Goal: Task Accomplishment & Management: Manage account settings

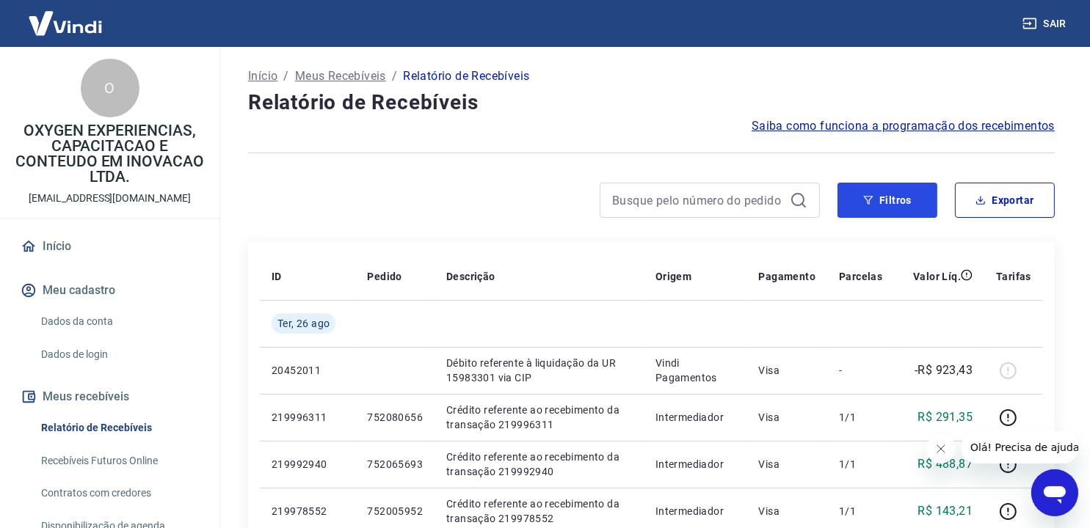
drag, startPoint x: 891, startPoint y: 197, endPoint x: 854, endPoint y: 228, distance: 49.0
click at [891, 197] on button "Filtros" at bounding box center [887, 200] width 100 height 35
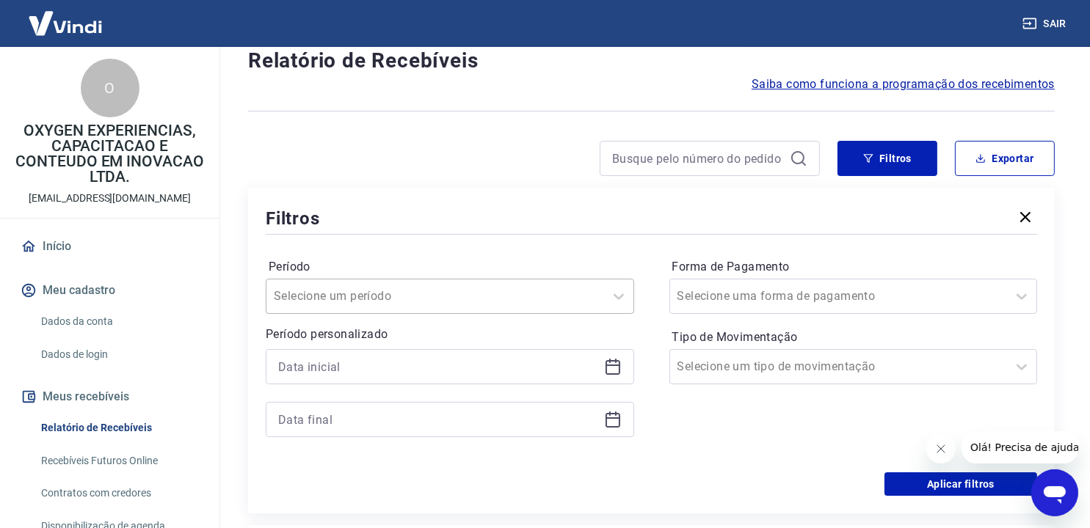
click at [431, 314] on div "Selecione um período" at bounding box center [450, 296] width 368 height 35
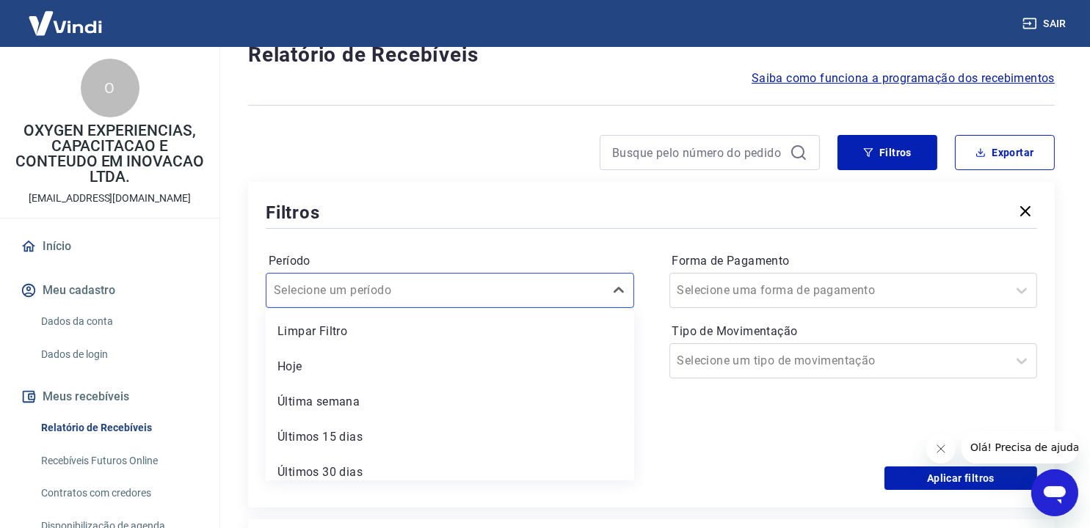
drag, startPoint x: 706, startPoint y: 455, endPoint x: 715, endPoint y: 443, distance: 14.7
click at [707, 455] on div "Período option Últimos 15 dias focused, 4 of 7. 7 results available. Use Up and…" at bounding box center [651, 349] width 771 height 235
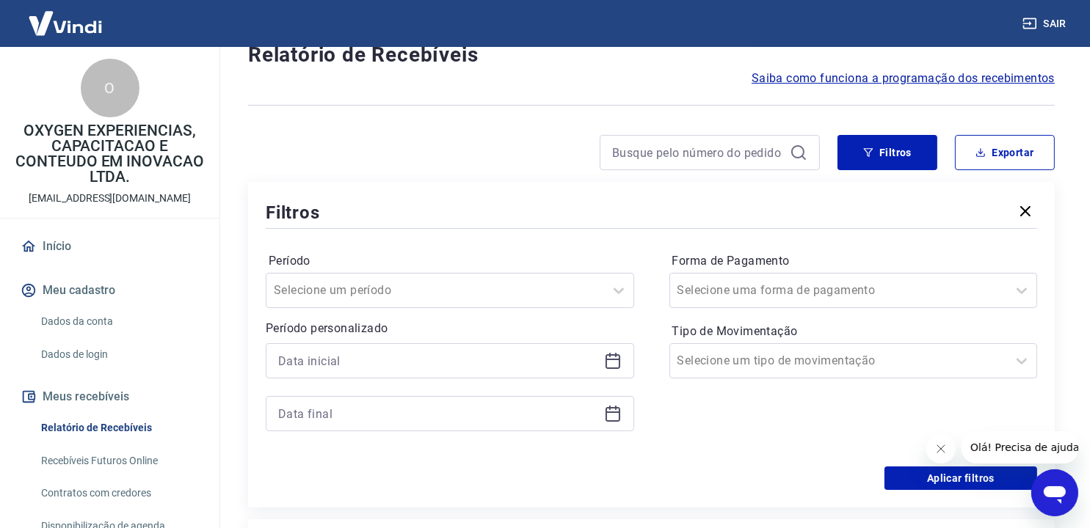
click at [611, 353] on icon at bounding box center [613, 361] width 18 height 18
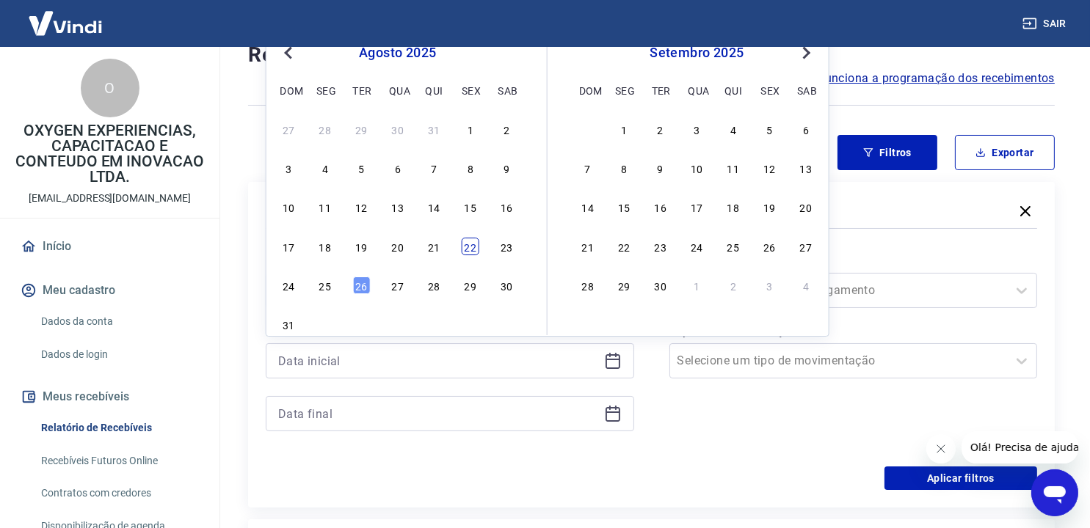
click at [471, 253] on div "22" at bounding box center [471, 247] width 18 height 18
type input "[DATE]"
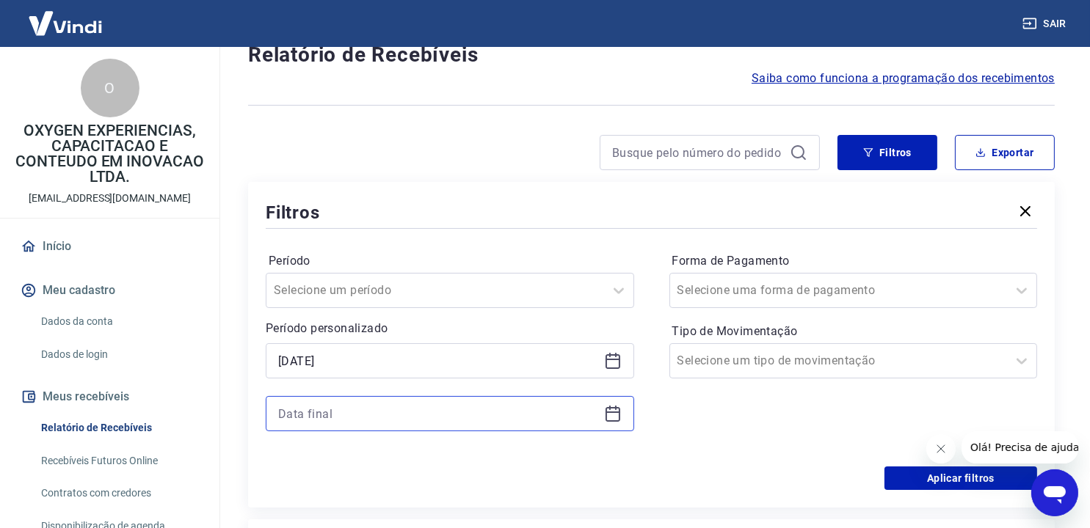
click at [351, 414] on input at bounding box center [438, 414] width 320 height 22
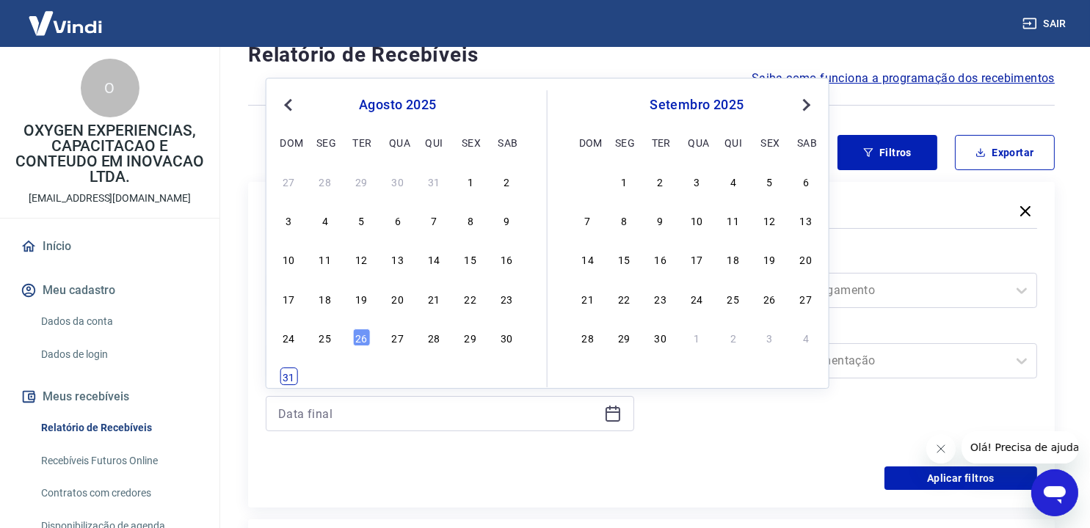
click at [288, 379] on div "31" at bounding box center [289, 377] width 18 height 18
type input "[DATE]"
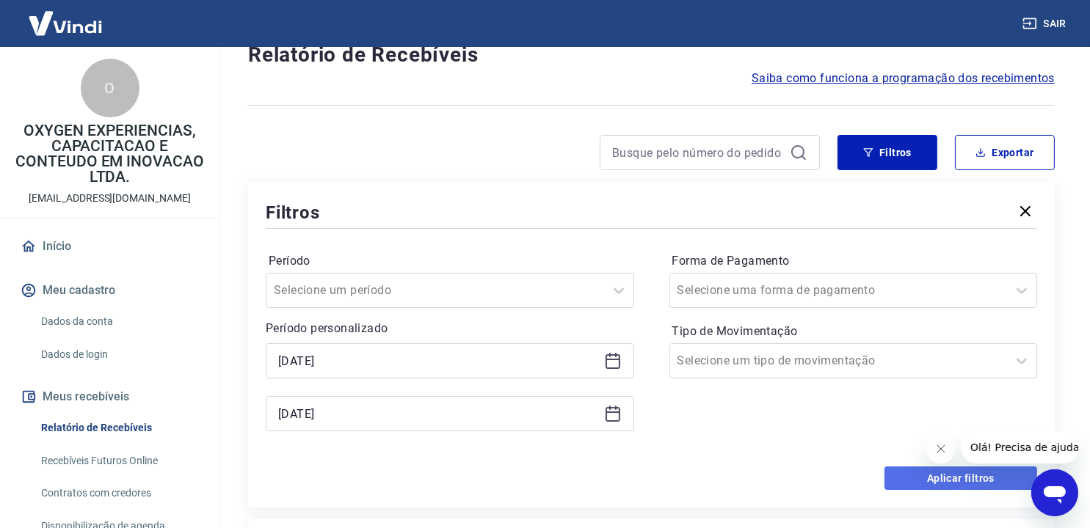
click at [962, 479] on button "Aplicar filtros" at bounding box center [960, 478] width 153 height 23
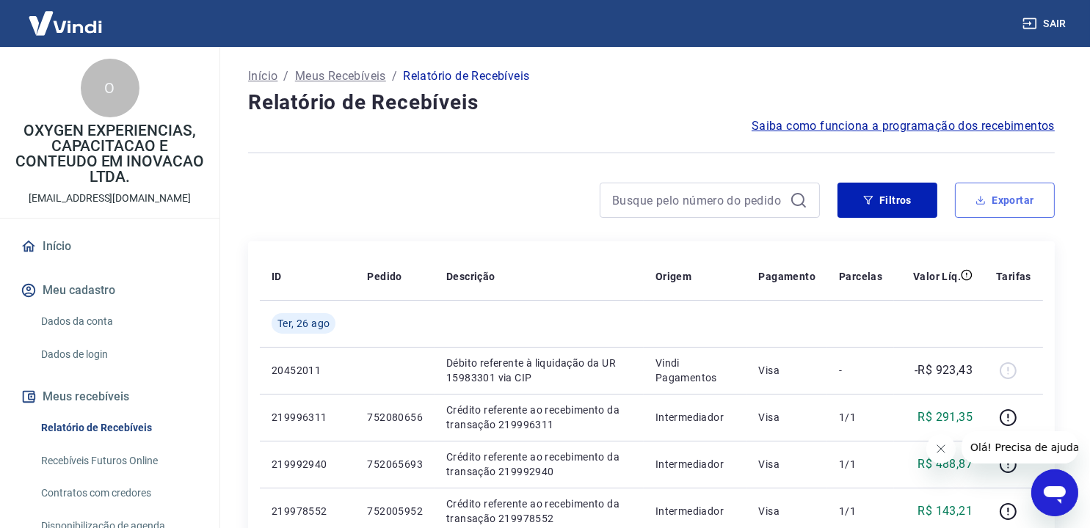
click at [994, 199] on button "Exportar" at bounding box center [1005, 200] width 100 height 35
type input "[DATE]"
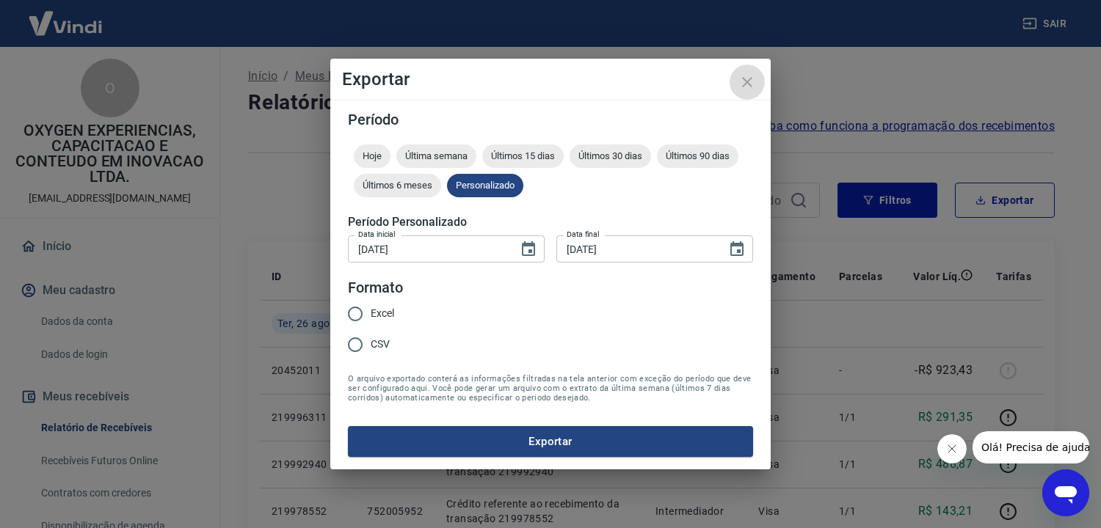
click at [748, 75] on icon "close" at bounding box center [747, 82] width 18 height 18
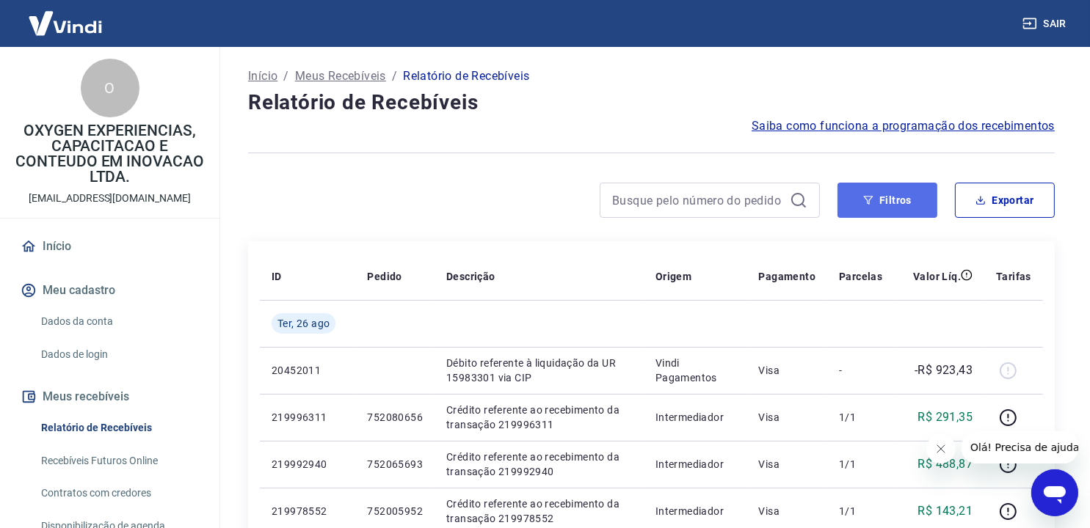
click at [903, 200] on button "Filtros" at bounding box center [887, 200] width 100 height 35
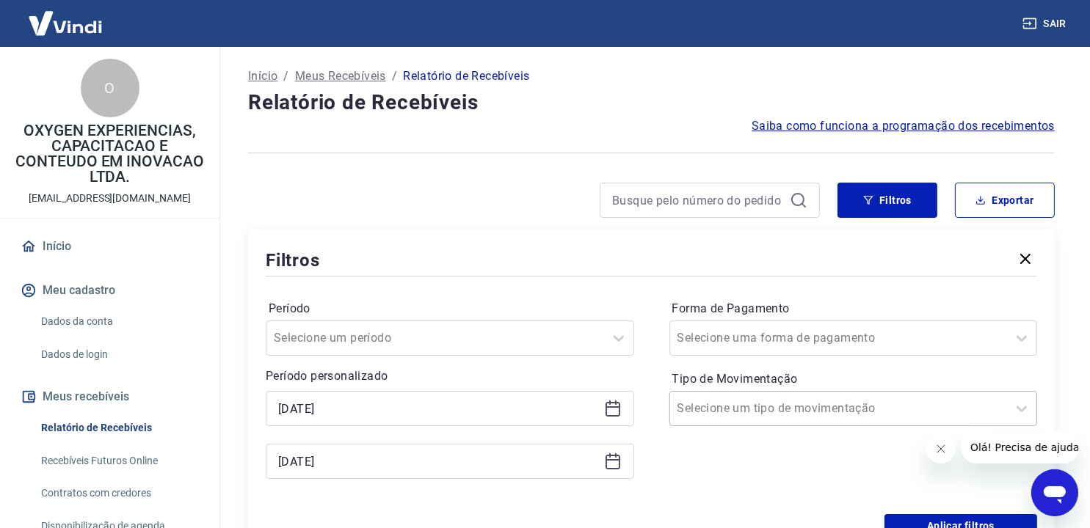
scroll to position [10, 0]
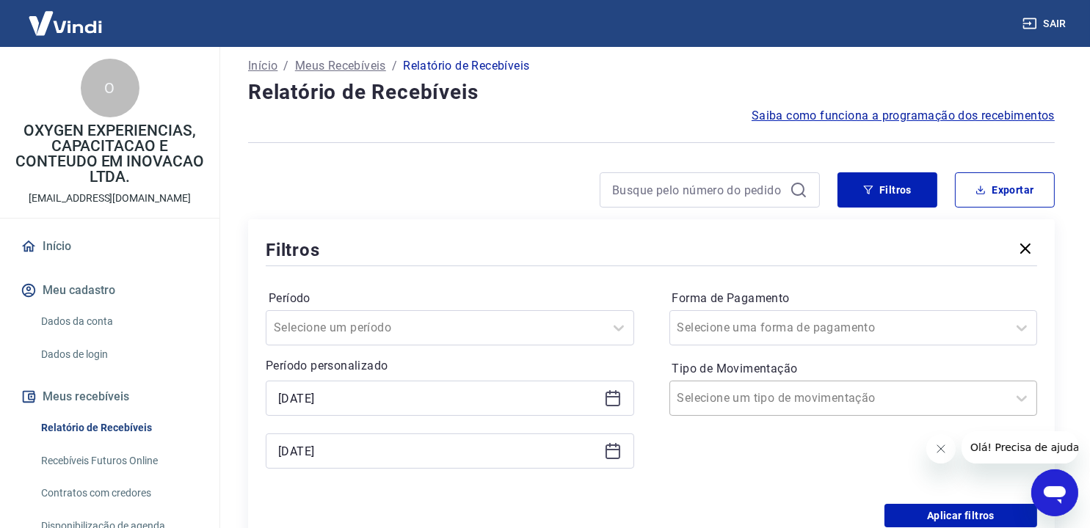
click at [786, 406] on input "Tipo de Movimentação" at bounding box center [751, 399] width 148 height 18
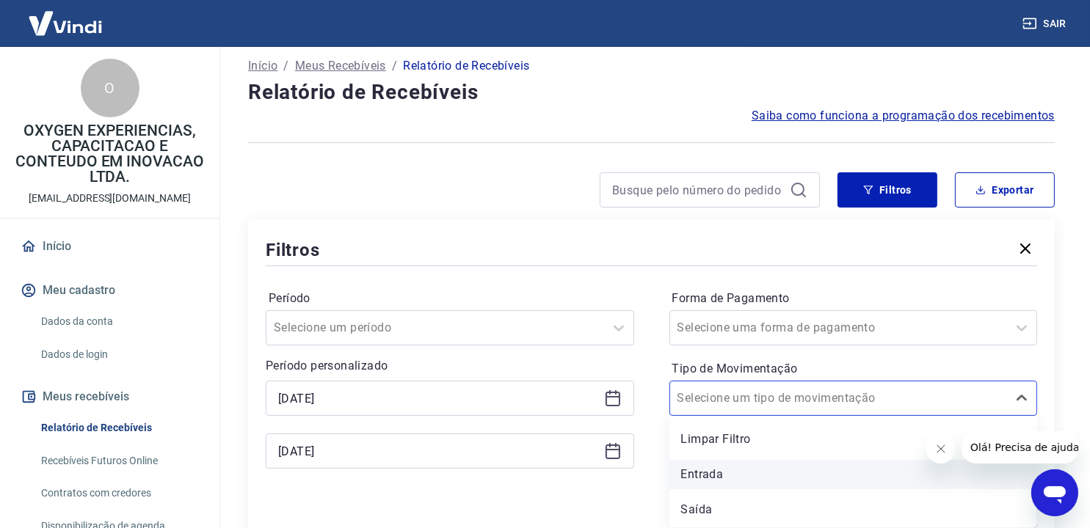
click at [730, 473] on div "Entrada" at bounding box center [853, 474] width 368 height 29
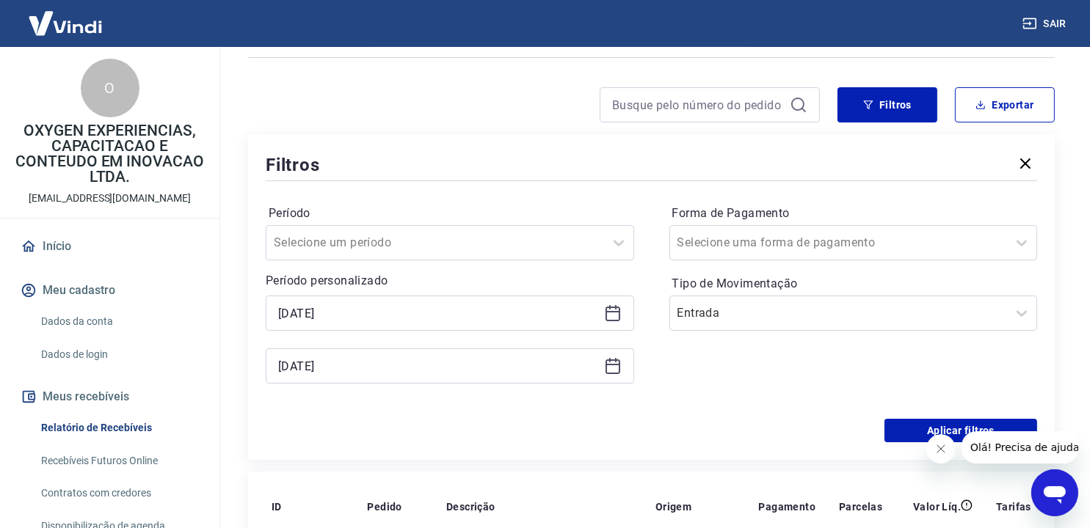
scroll to position [304, 0]
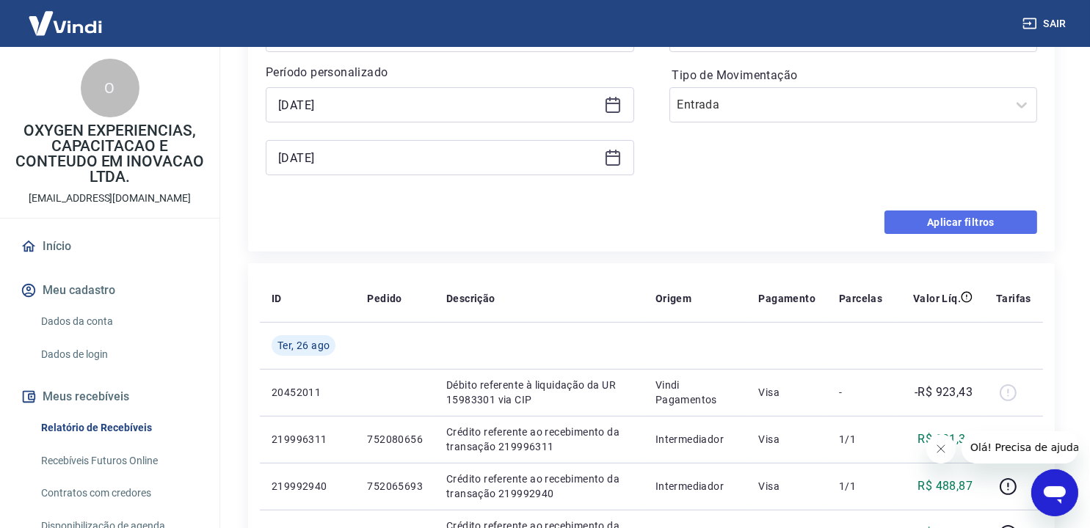
click at [938, 222] on button "Aplicar filtros" at bounding box center [960, 222] width 153 height 23
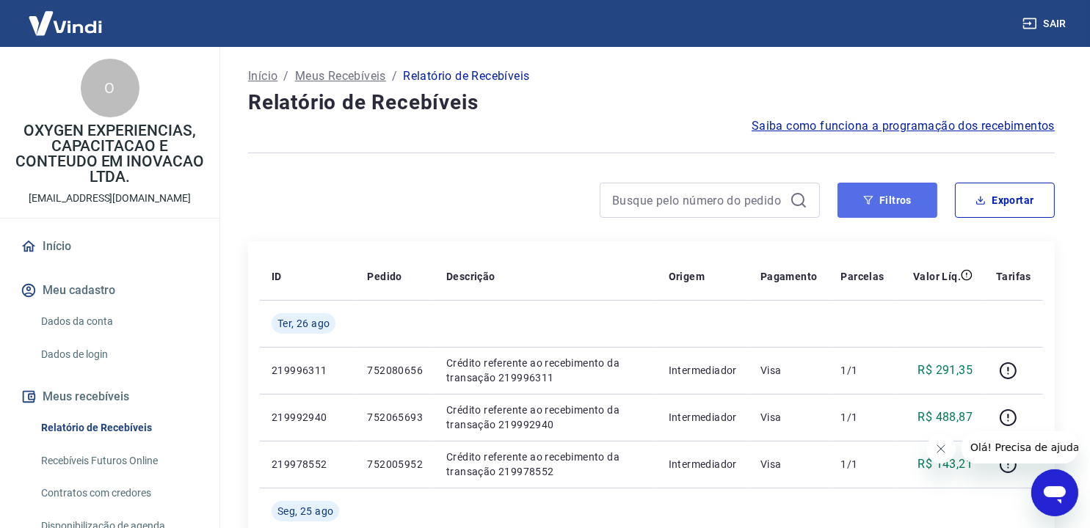
click at [917, 195] on button "Filtros" at bounding box center [887, 200] width 100 height 35
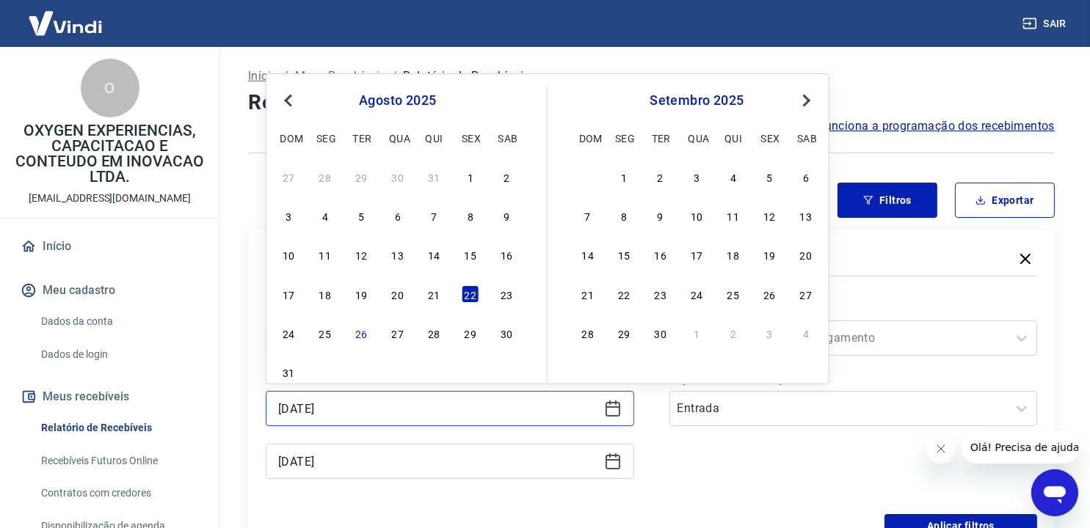
click at [382, 410] on input "[DATE]" at bounding box center [438, 409] width 320 height 22
click at [437, 292] on div "21" at bounding box center [434, 294] width 18 height 18
type input "[DATE]"
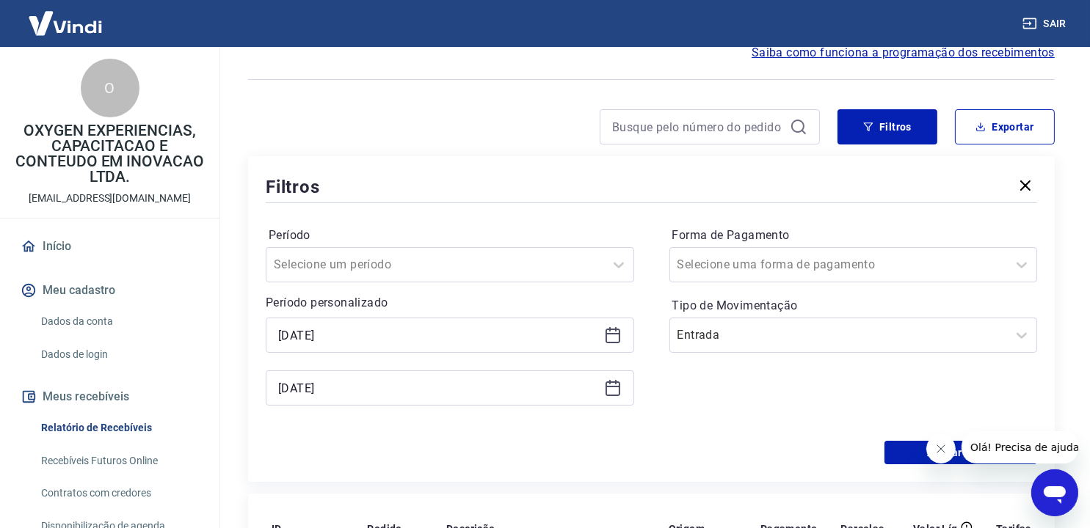
scroll to position [220, 0]
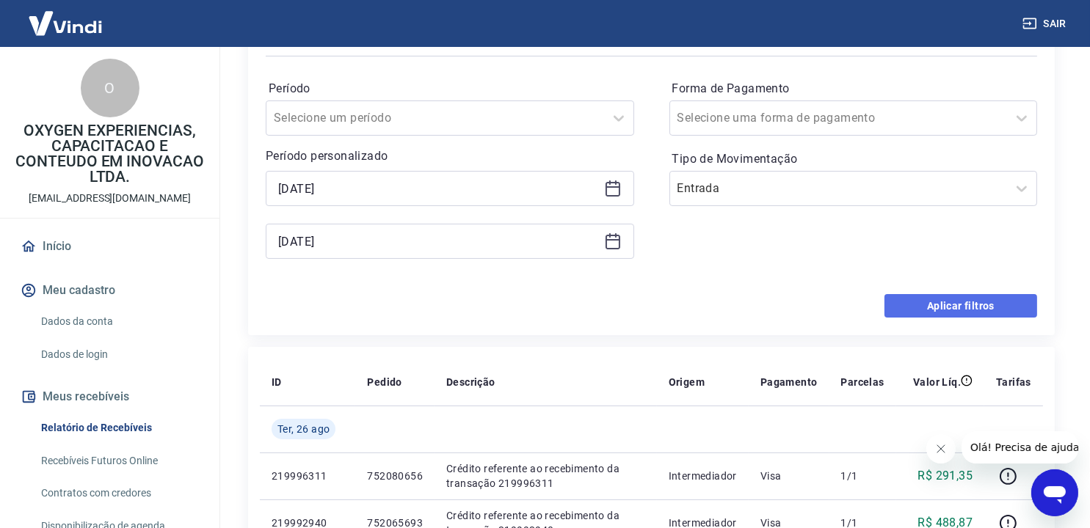
click at [941, 311] on button "Aplicar filtros" at bounding box center [960, 305] width 153 height 23
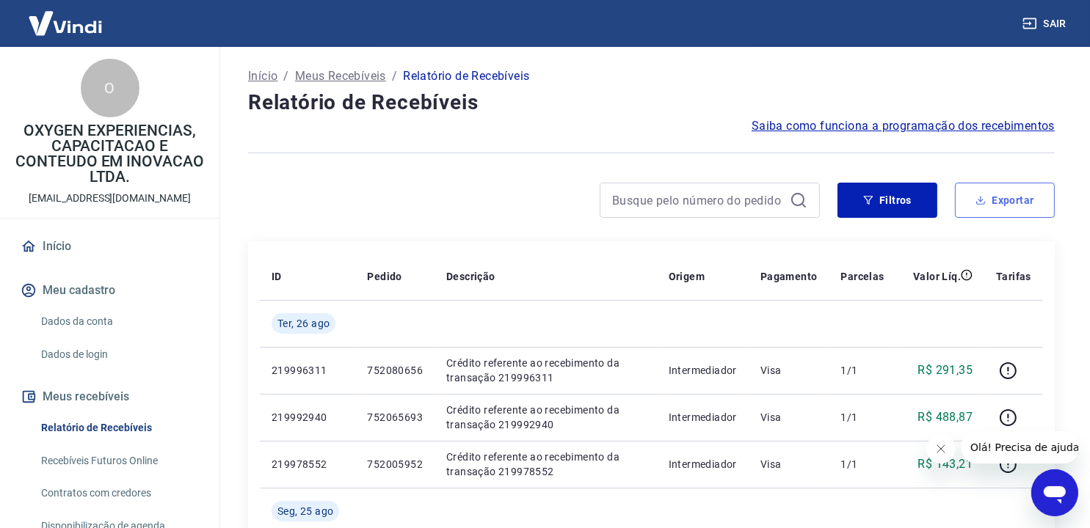
click at [993, 186] on button "Exportar" at bounding box center [1005, 200] width 100 height 35
type input "[DATE]"
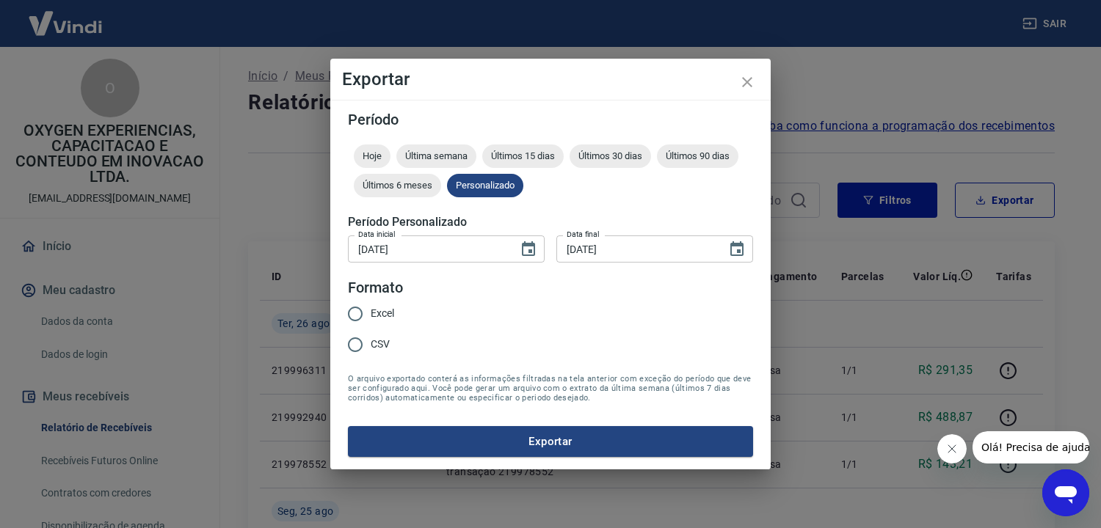
click at [379, 312] on span "Excel" at bounding box center [382, 313] width 23 height 15
click at [371, 312] on input "Excel" at bounding box center [355, 314] width 31 height 31
radio input "true"
click at [524, 448] on button "Exportar" at bounding box center [550, 441] width 405 height 31
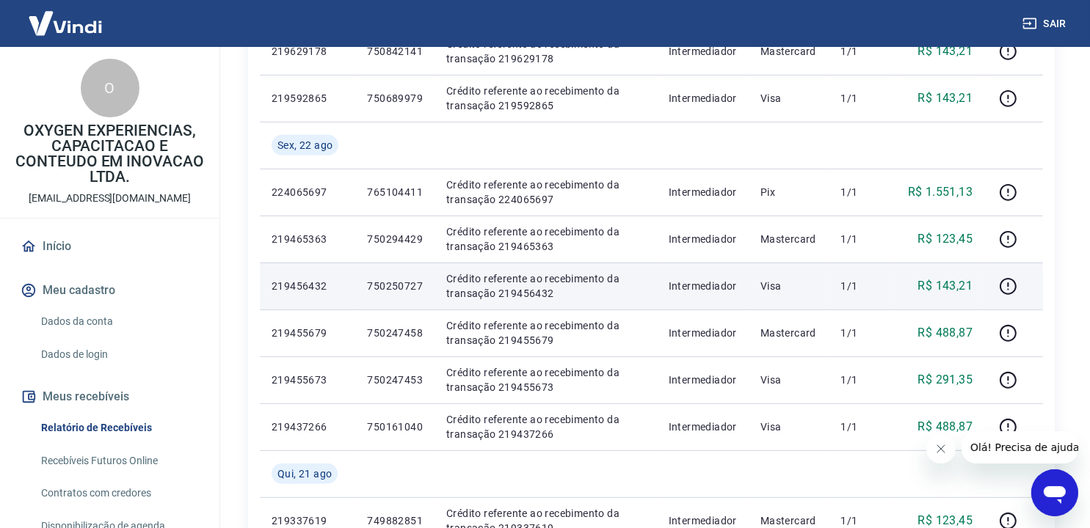
scroll to position [845, 0]
